Goal: Find specific page/section: Find specific page/section

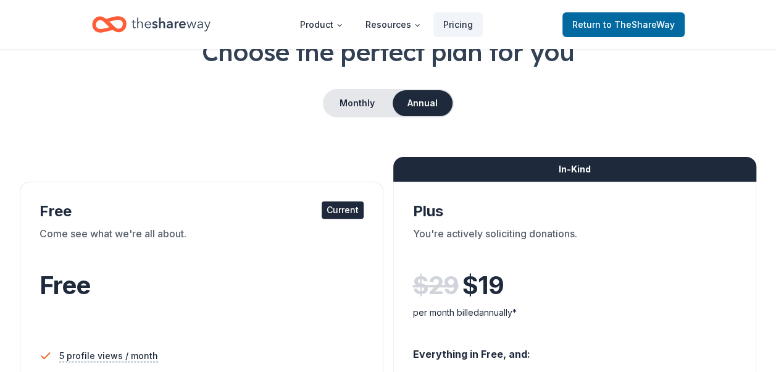
scroll to position [83, 0]
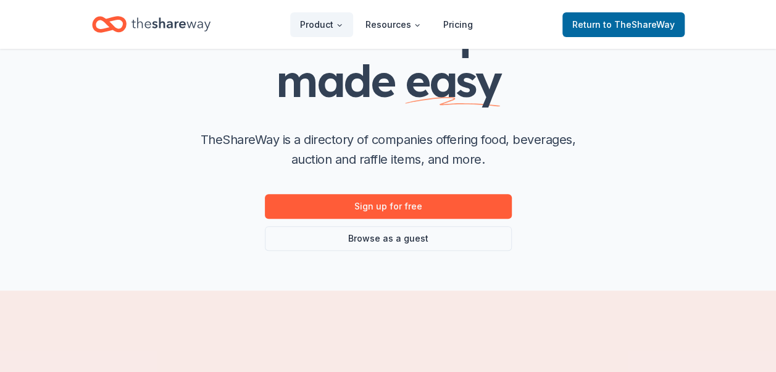
scroll to position [121, 0]
click at [605, 132] on div "Donation requests made easy TheShareWay is a directory of companies offering fo…" at bounding box center [388, 128] width 494 height 243
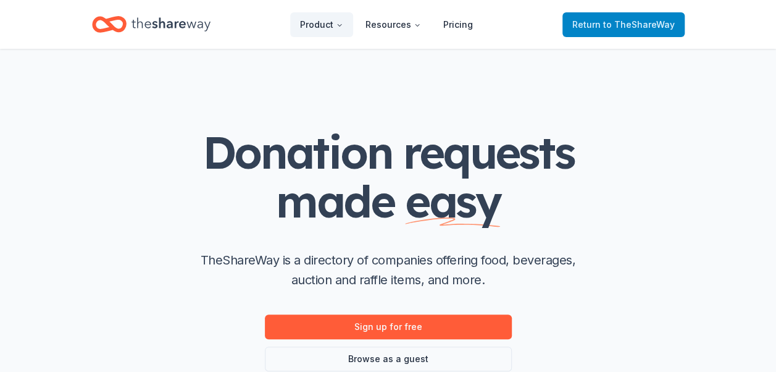
click at [601, 30] on span "Return to TheShareWay" at bounding box center [623, 24] width 102 height 15
click at [624, 25] on span "to TheShareWay" at bounding box center [639, 24] width 72 height 10
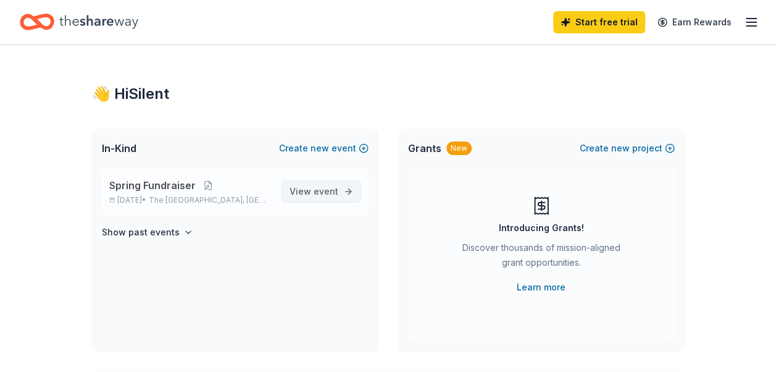
click at [309, 191] on span "View event" at bounding box center [314, 191] width 49 height 15
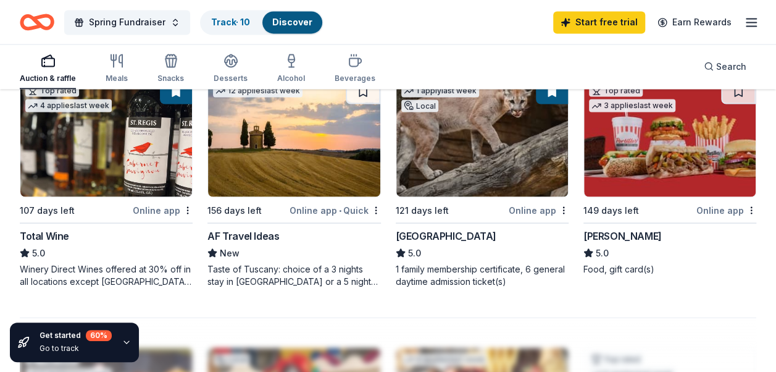
scroll to position [1103, 0]
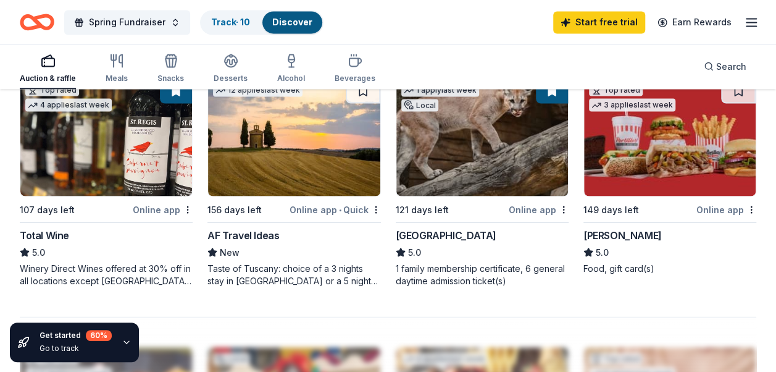
click at [230, 227] on div "AF Travel Ideas" at bounding box center [243, 234] width 72 height 15
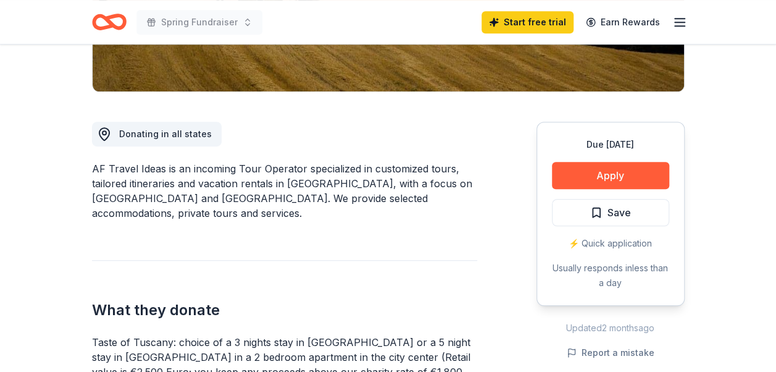
scroll to position [283, 0]
